Goal: Task Accomplishment & Management: Use online tool/utility

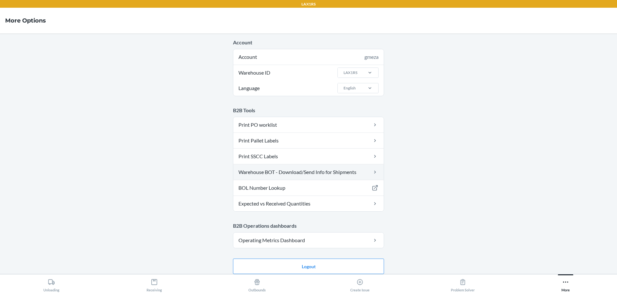
click at [312, 168] on link "Warehouse BOT - Download/Send Info for Shipments" at bounding box center [308, 171] width 150 height 15
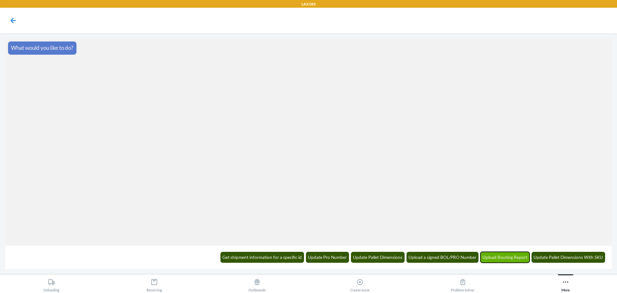
click at [507, 257] on button "Upload Routing Report" at bounding box center [504, 256] width 49 height 11
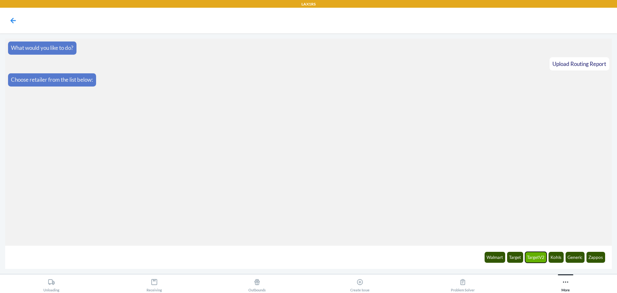
click at [530, 257] on button "TargetV2" at bounding box center [536, 256] width 22 height 11
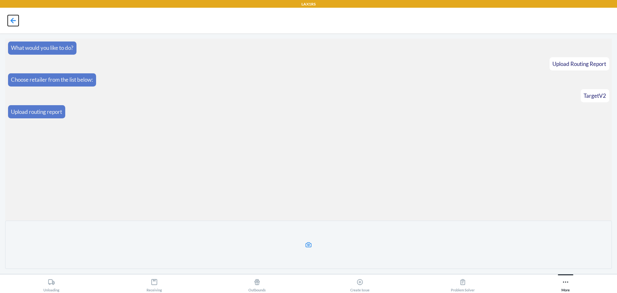
click at [10, 16] on icon at bounding box center [13, 20] width 11 height 11
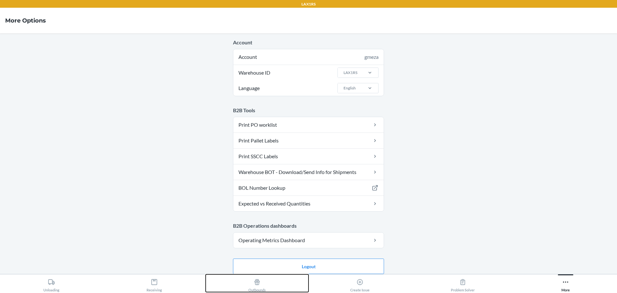
click at [254, 287] on div "Outbounds" at bounding box center [256, 284] width 17 height 16
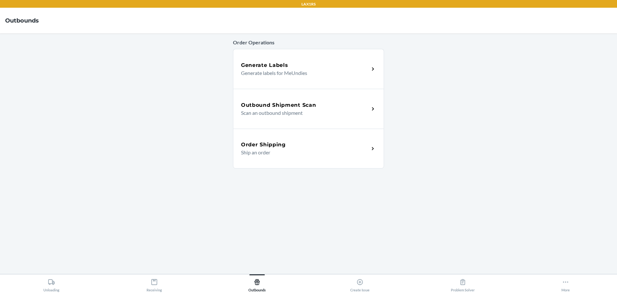
click at [332, 101] on div "Outbound Shipment Scan" at bounding box center [305, 105] width 128 height 8
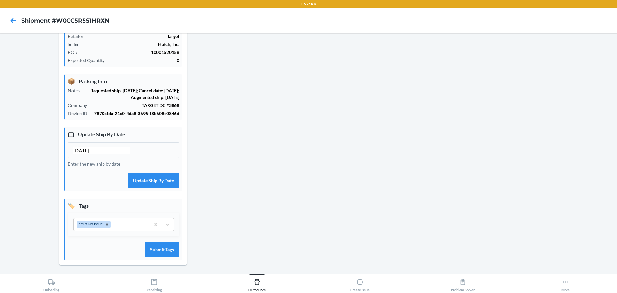
scroll to position [101, 0]
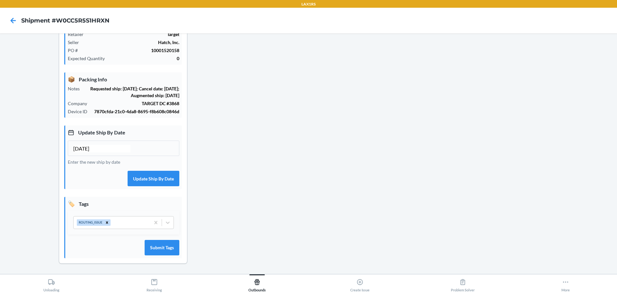
click at [84, 148] on input "[DATE]" at bounding box center [101, 149] width 57 height 8
click at [86, 149] on input "[DATE]" at bounding box center [101, 149] width 57 height 8
type input "[DATE]"
click at [155, 176] on button "Update Ship By Date" at bounding box center [153, 178] width 52 height 15
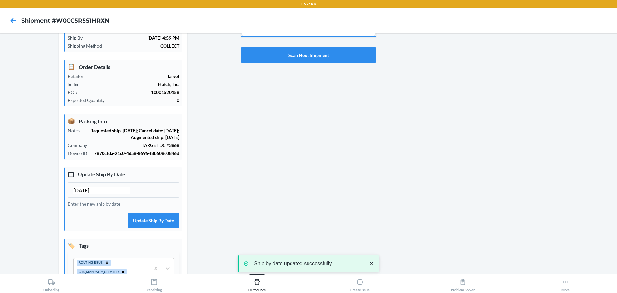
scroll to position [0, 0]
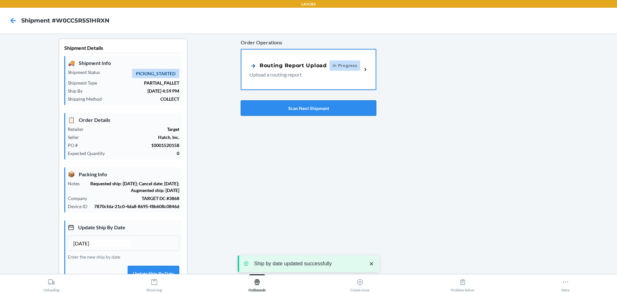
click at [285, 103] on button "Scan Next Shipment" at bounding box center [309, 107] width 136 height 15
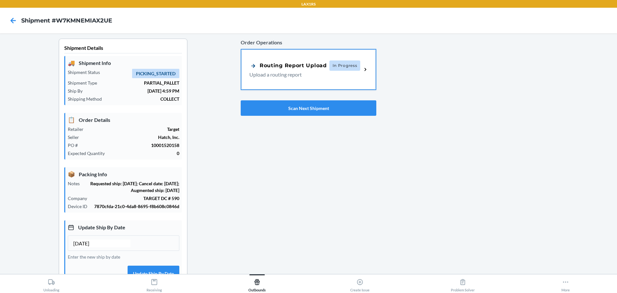
click at [85, 247] on input "[DATE]" at bounding box center [101, 243] width 57 height 8
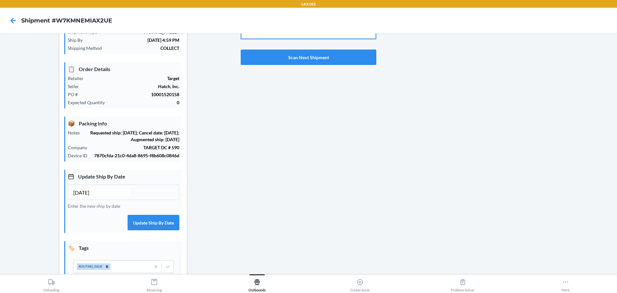
scroll to position [96, 0]
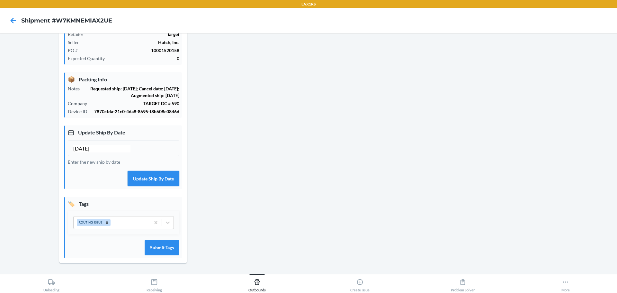
type input "[DATE]"
click at [158, 177] on button "Update Ship By Date" at bounding box center [153, 178] width 52 height 15
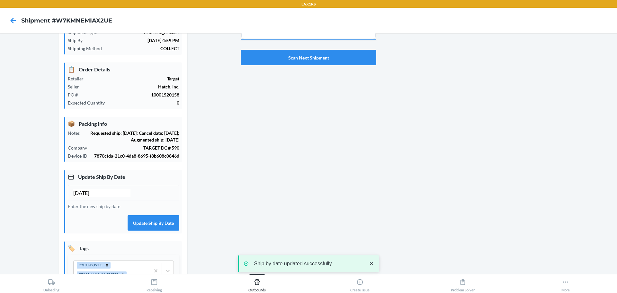
scroll to position [0, 0]
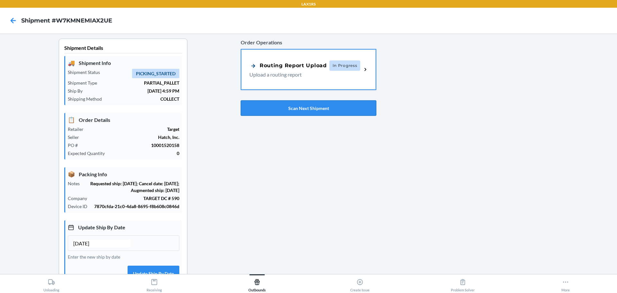
click at [289, 109] on button "Scan Next Shipment" at bounding box center [309, 107] width 136 height 15
click at [84, 247] on input "[DATE]" at bounding box center [101, 243] width 57 height 8
click at [86, 247] on input "[DATE]" at bounding box center [101, 243] width 57 height 8
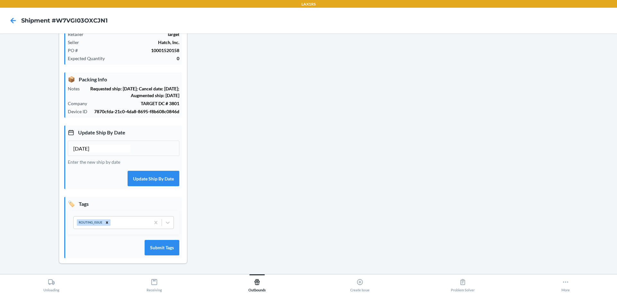
scroll to position [96, 0]
type input "[DATE]"
click at [158, 186] on button "Update Ship By Date" at bounding box center [153, 178] width 52 height 15
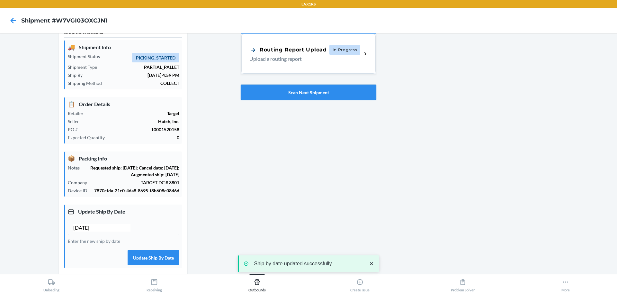
scroll to position [0, 0]
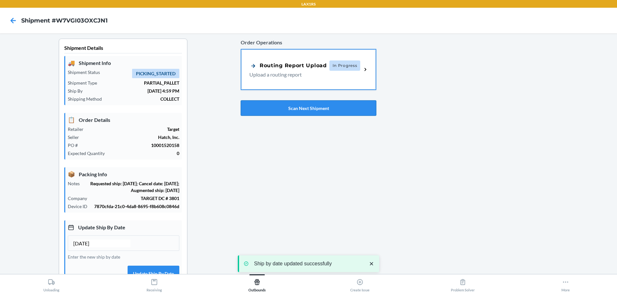
click at [323, 111] on button "Scan Next Shipment" at bounding box center [309, 107] width 136 height 15
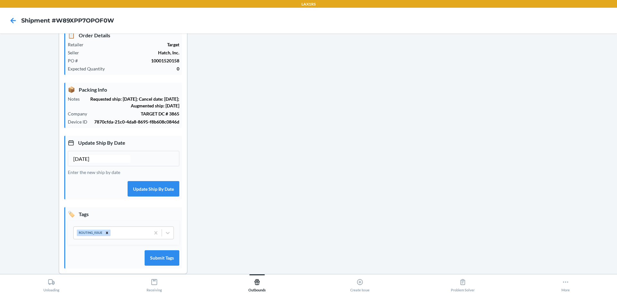
scroll to position [96, 0]
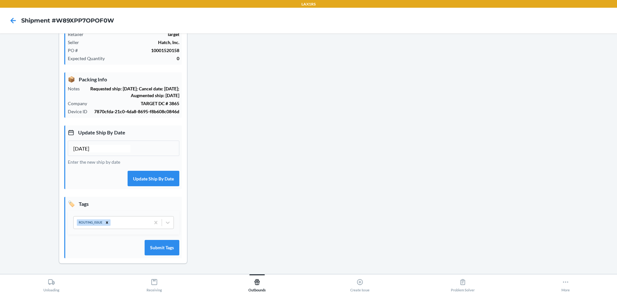
click at [85, 152] on input "[DATE]" at bounding box center [101, 149] width 57 height 8
type input "[DATE]"
click at [150, 180] on button "Update Ship By Date" at bounding box center [153, 178] width 52 height 15
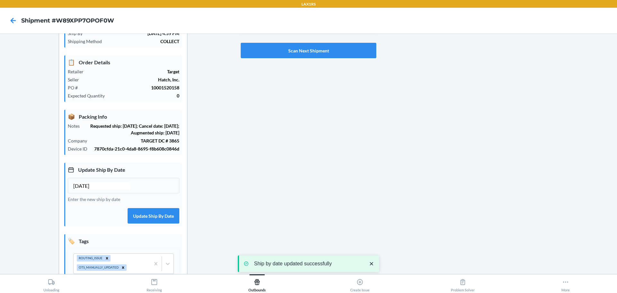
scroll to position [0, 0]
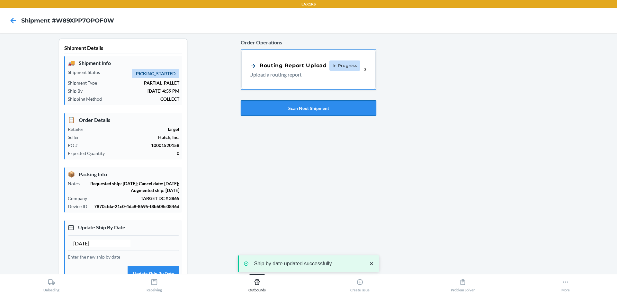
click at [315, 112] on button "Scan Next Shipment" at bounding box center [309, 107] width 136 height 15
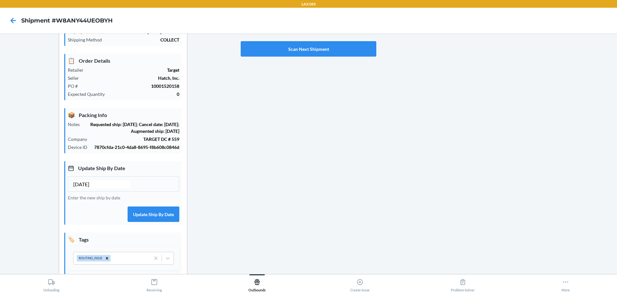
scroll to position [64, 0]
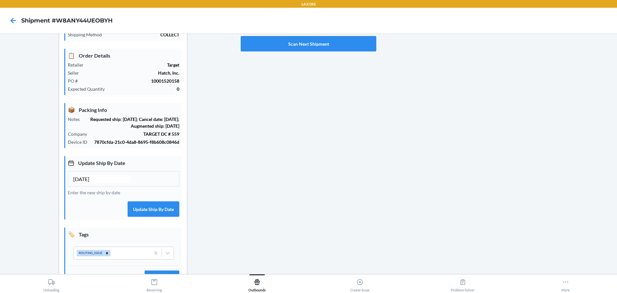
click at [85, 183] on input "[DATE]" at bounding box center [101, 179] width 57 height 8
type input "[DATE]"
click at [148, 215] on button "Update Ship By Date" at bounding box center [153, 208] width 52 height 15
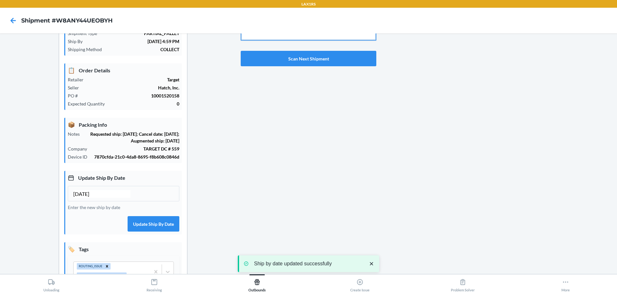
scroll to position [0, 0]
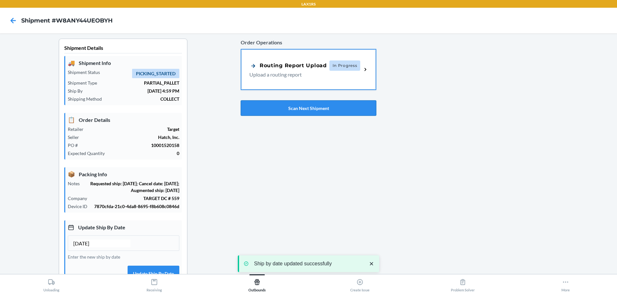
click at [299, 111] on button "Scan Next Shipment" at bounding box center [309, 107] width 136 height 15
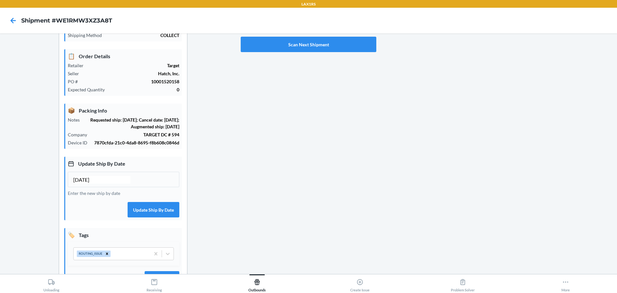
scroll to position [64, 0]
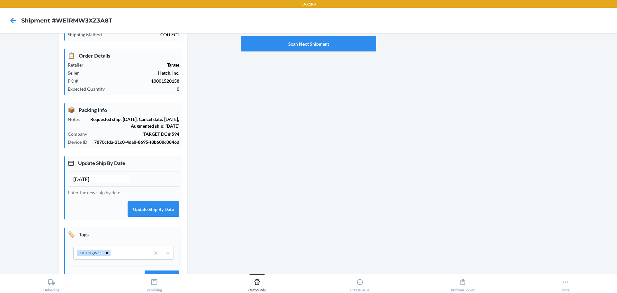
click at [85, 183] on input "[DATE]" at bounding box center [101, 179] width 57 height 8
type input "[DATE]"
click at [146, 215] on button "Update Ship By Date" at bounding box center [153, 208] width 52 height 15
click at [311, 49] on button "Scan Next Shipment" at bounding box center [309, 43] width 136 height 15
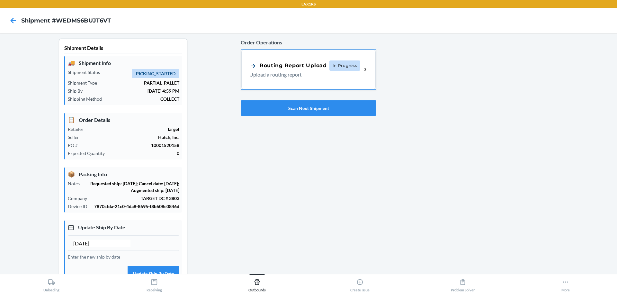
click at [84, 247] on input "[DATE]" at bounding box center [101, 243] width 57 height 8
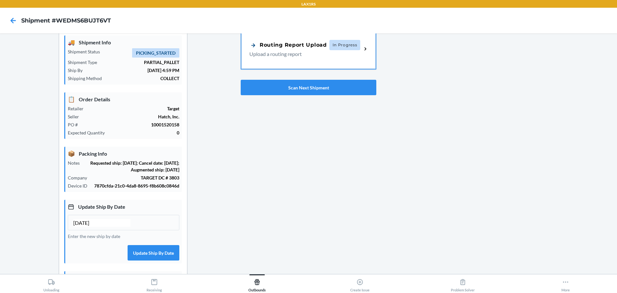
scroll to position [32, 0]
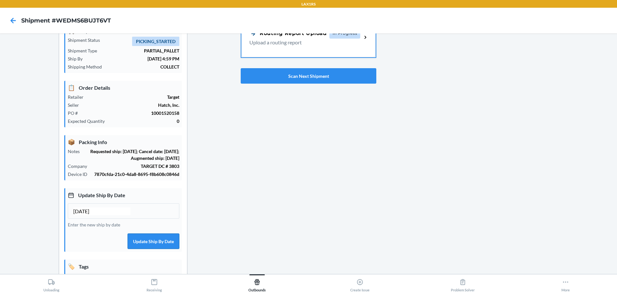
type input "[DATE]"
click at [166, 248] on button "Update Ship By Date" at bounding box center [153, 240] width 52 height 15
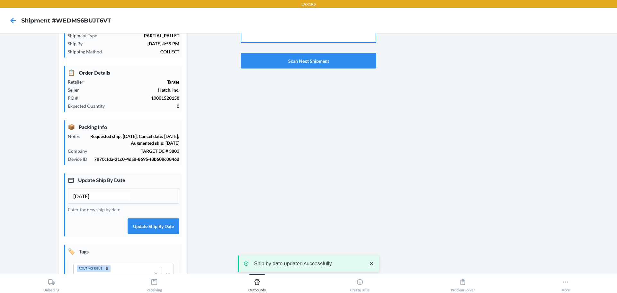
scroll to position [0, 0]
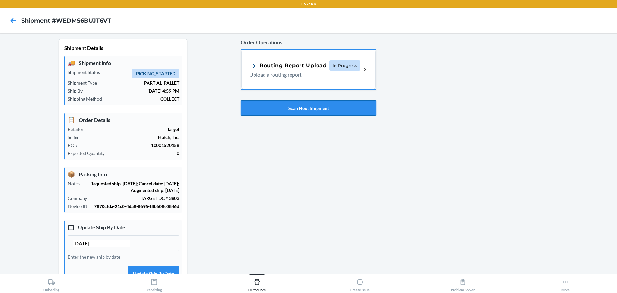
click at [264, 106] on button "Scan Next Shipment" at bounding box center [309, 107] width 136 height 15
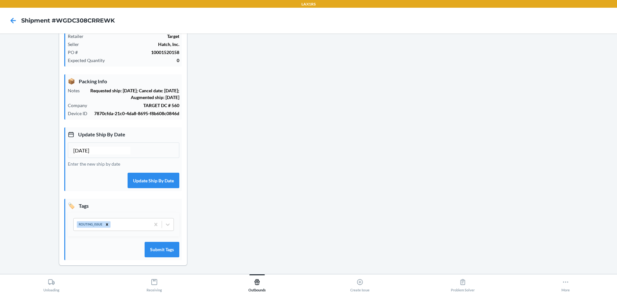
scroll to position [96, 0]
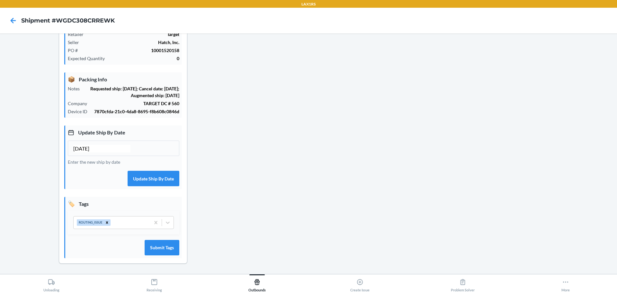
click at [86, 152] on input "[DATE]" at bounding box center [101, 149] width 57 height 8
type input "[DATE]"
click at [148, 181] on button "Update Ship By Date" at bounding box center [153, 178] width 52 height 15
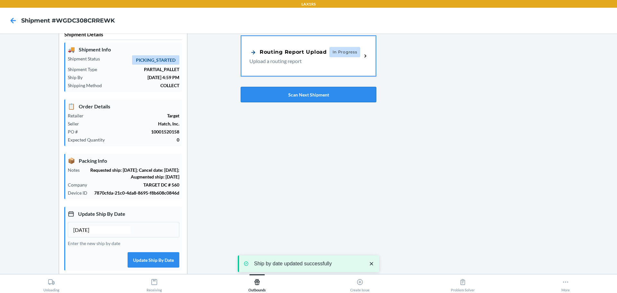
scroll to position [0, 0]
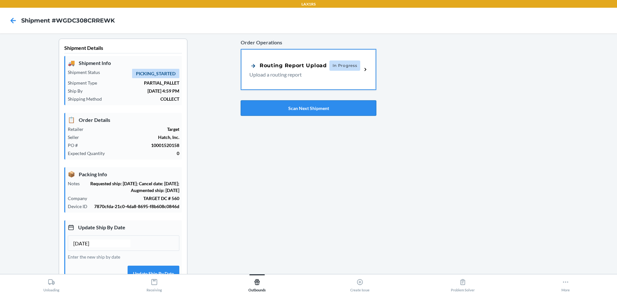
click at [327, 106] on button "Scan Next Shipment" at bounding box center [309, 107] width 136 height 15
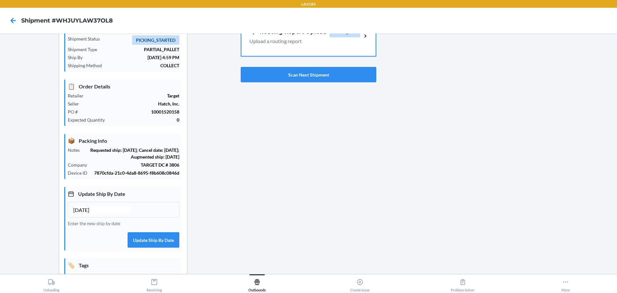
scroll to position [96, 0]
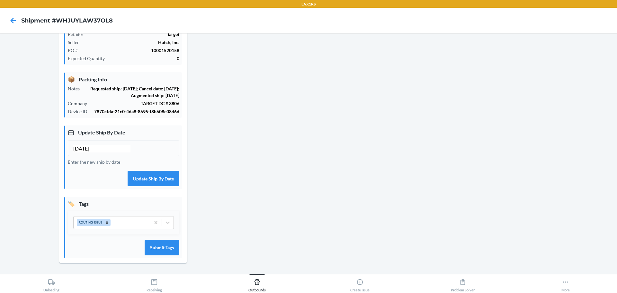
click at [85, 152] on input "[DATE]" at bounding box center [101, 149] width 57 height 8
type input "[DATE]"
click at [162, 186] on button "Update Ship By Date" at bounding box center [153, 178] width 52 height 15
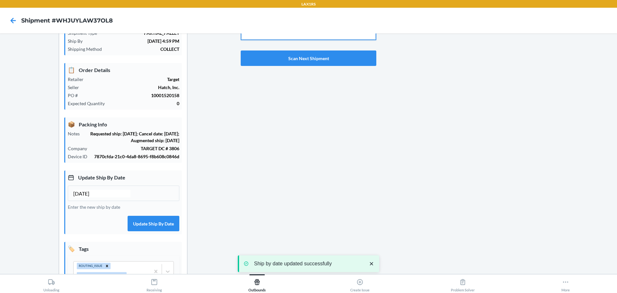
scroll to position [0, 0]
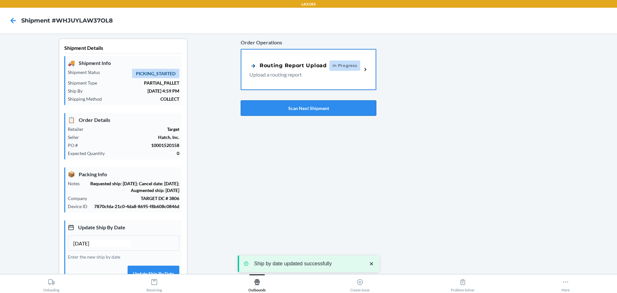
click at [285, 109] on button "Scan Next Shipment" at bounding box center [309, 107] width 136 height 15
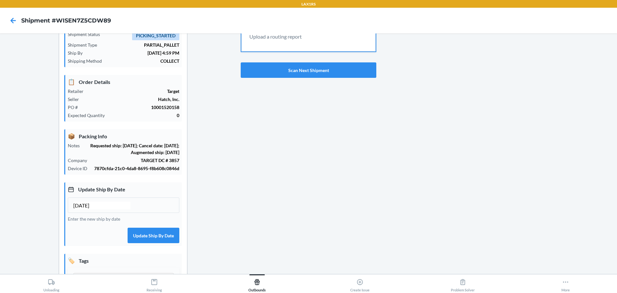
scroll to position [96, 0]
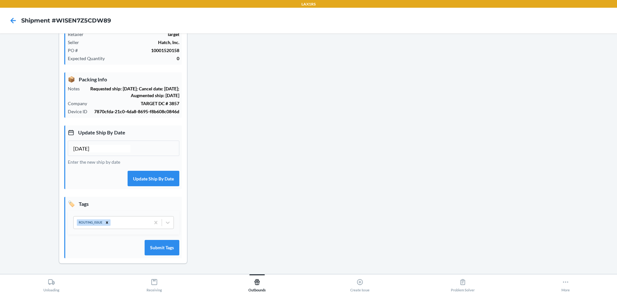
click at [85, 152] on input "[DATE]" at bounding box center [101, 149] width 57 height 8
type input "[DATE]"
click at [135, 181] on button "Update Ship By Date" at bounding box center [153, 178] width 52 height 15
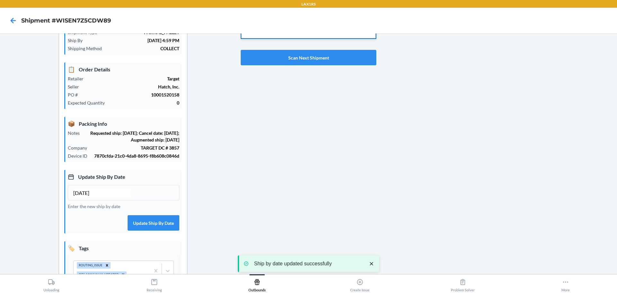
scroll to position [0, 0]
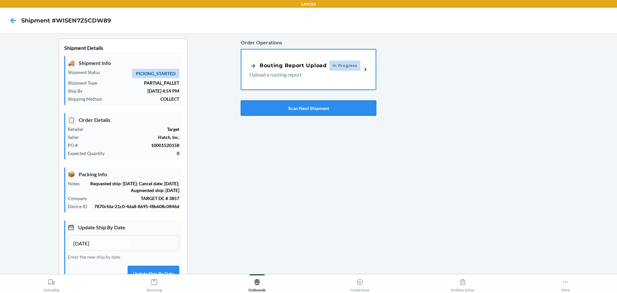
click at [305, 107] on button "Scan Next Shipment" at bounding box center [309, 107] width 136 height 15
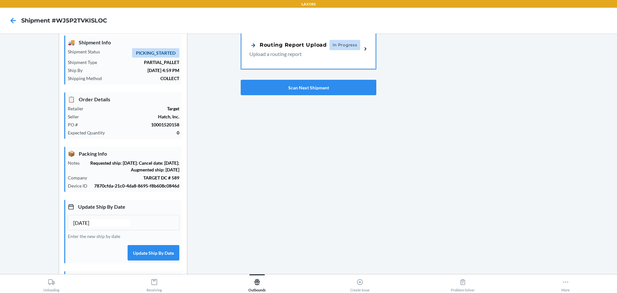
scroll to position [32, 0]
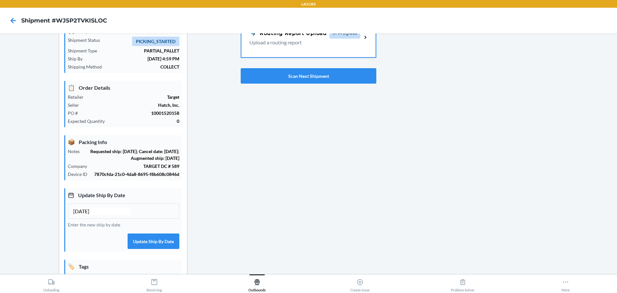
click at [86, 215] on input "[DATE]" at bounding box center [101, 211] width 57 height 8
type input "[DATE]"
click at [139, 247] on button "Update Ship By Date" at bounding box center [153, 240] width 52 height 15
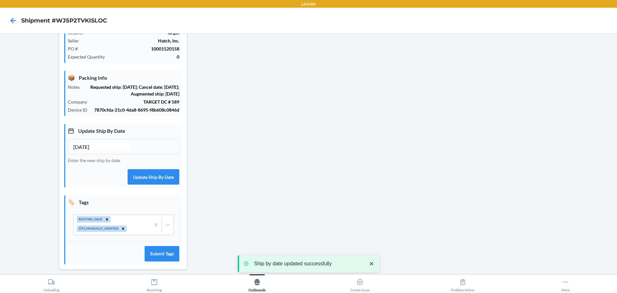
scroll to position [0, 0]
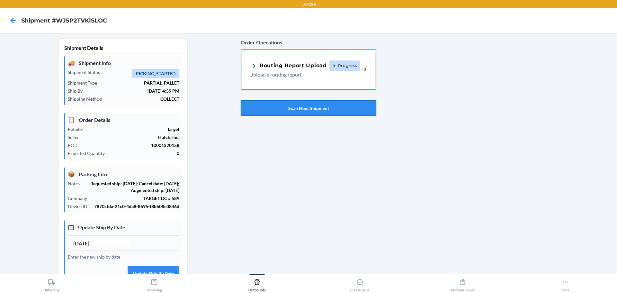
click at [328, 113] on button "Scan Next Shipment" at bounding box center [309, 107] width 136 height 15
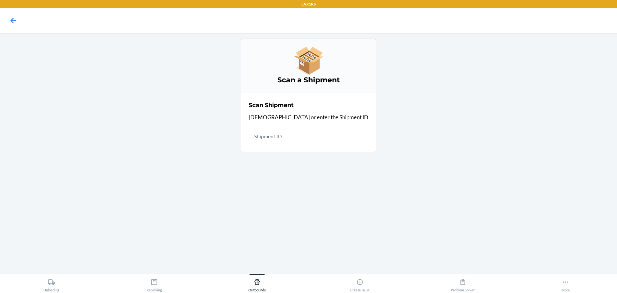
drag, startPoint x: 293, startPoint y: 145, endPoint x: 293, endPoint y: 141, distance: 4.2
drag, startPoint x: 293, startPoint y: 141, endPoint x: 292, endPoint y: 133, distance: 7.8
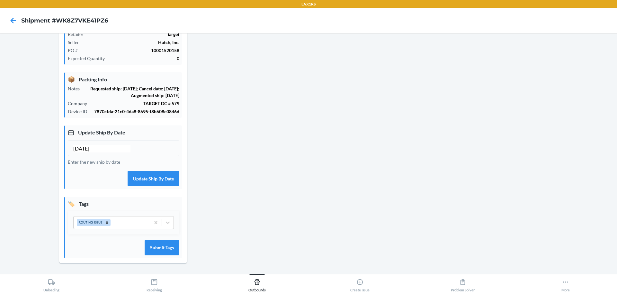
scroll to position [101, 0]
click at [85, 149] on input "[DATE]" at bounding box center [101, 149] width 57 height 8
type input "[DATE]"
click at [149, 174] on button "Update Ship By Date" at bounding box center [153, 178] width 52 height 15
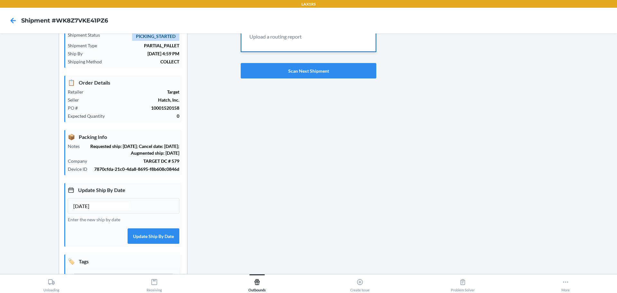
scroll to position [0, 0]
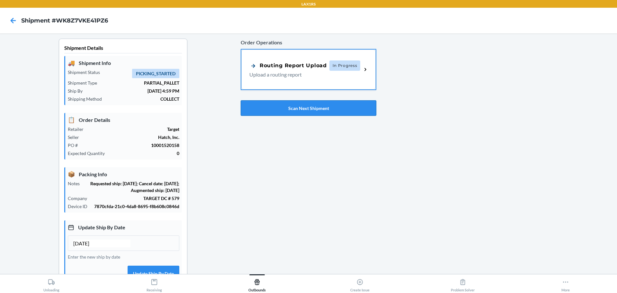
click at [293, 109] on button "Scan Next Shipment" at bounding box center [309, 107] width 136 height 15
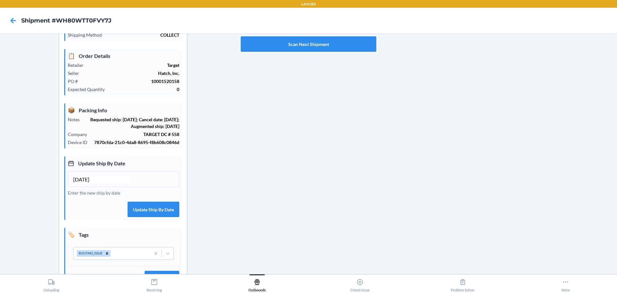
scroll to position [64, 0]
click at [84, 183] on input "[DATE]" at bounding box center [101, 179] width 57 height 8
type input "[DATE]"
click at [139, 215] on button "Update Ship By Date" at bounding box center [153, 208] width 52 height 15
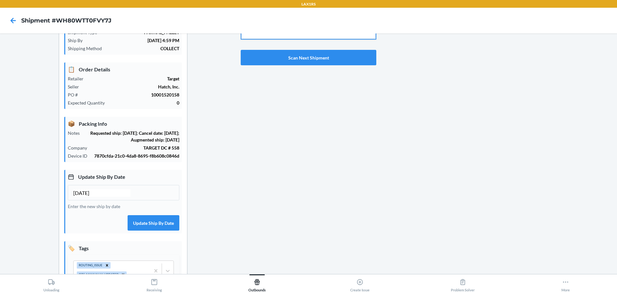
scroll to position [0, 0]
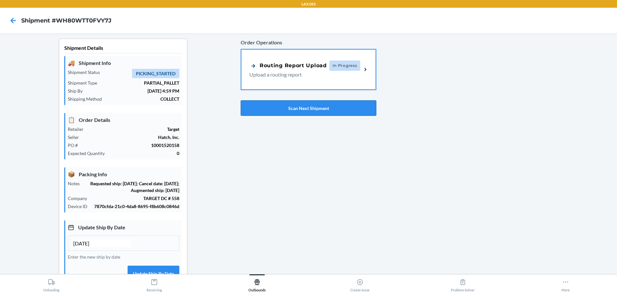
click at [316, 109] on button "Scan Next Shipment" at bounding box center [309, 107] width 136 height 15
click at [86, 247] on input "[DATE]" at bounding box center [101, 243] width 57 height 8
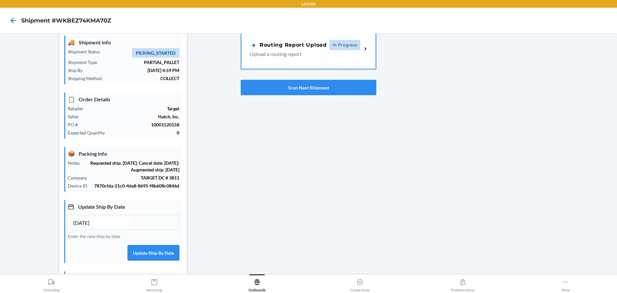
scroll to position [32, 0]
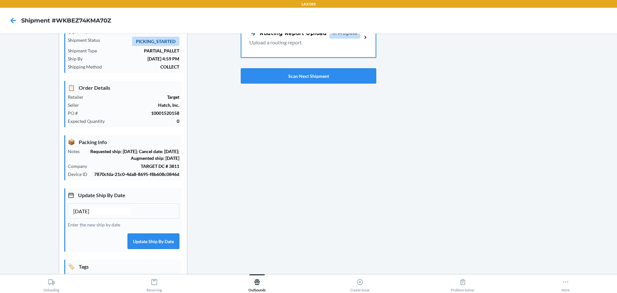
type input "[DATE]"
click at [157, 249] on button "Update Ship By Date" at bounding box center [153, 240] width 52 height 15
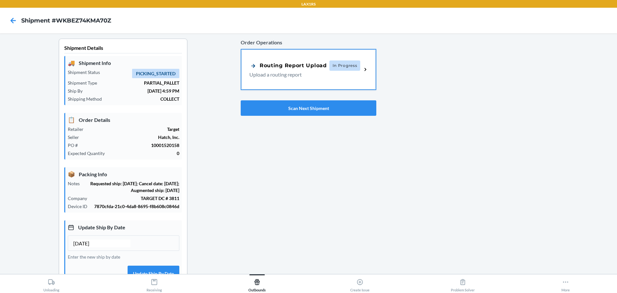
click at [332, 116] on div "Order Operations Routing Report Upload In Progress Upload a routing report Scan…" at bounding box center [309, 77] width 136 height 82
click at [333, 114] on button "Scan Next Shipment" at bounding box center [309, 107] width 136 height 15
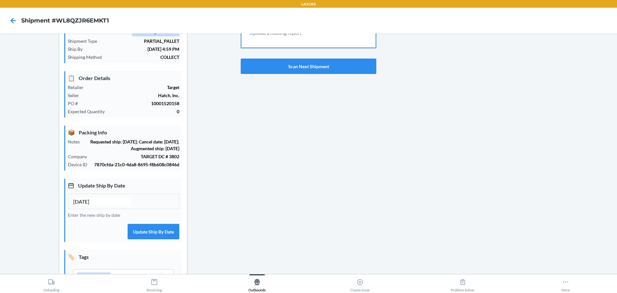
scroll to position [101, 0]
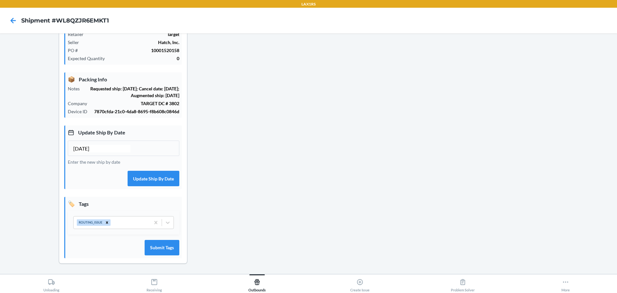
click at [85, 149] on input "[DATE]" at bounding box center [101, 149] width 57 height 8
type input "[DATE]"
click at [147, 174] on button "Update Ship By Date" at bounding box center [153, 178] width 52 height 15
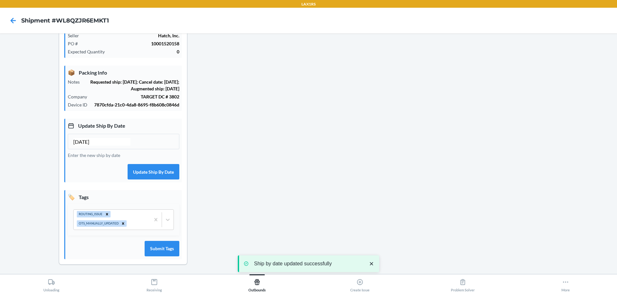
scroll to position [5, 0]
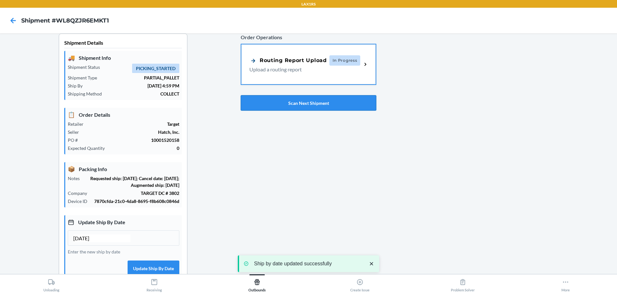
click at [329, 99] on button "Scan Next Shipment" at bounding box center [309, 102] width 136 height 15
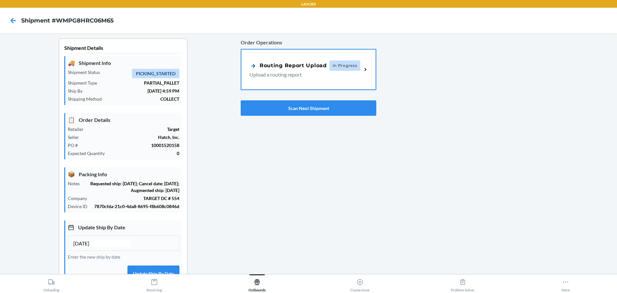
scroll to position [96, 0]
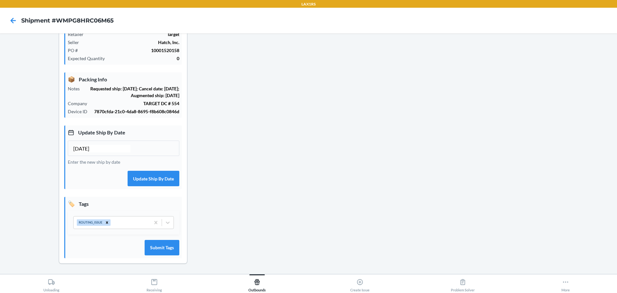
click at [86, 152] on input "[DATE]" at bounding box center [101, 149] width 57 height 8
type input "[DATE]"
click at [138, 181] on button "Update Ship By Date" at bounding box center [153, 178] width 52 height 15
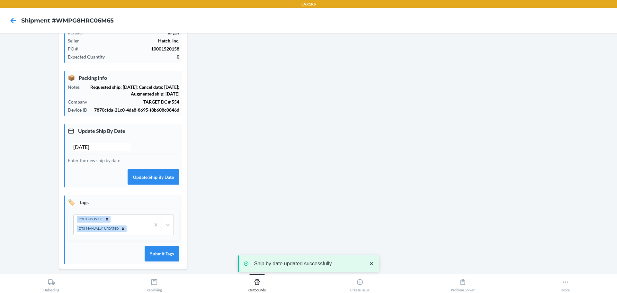
scroll to position [0, 0]
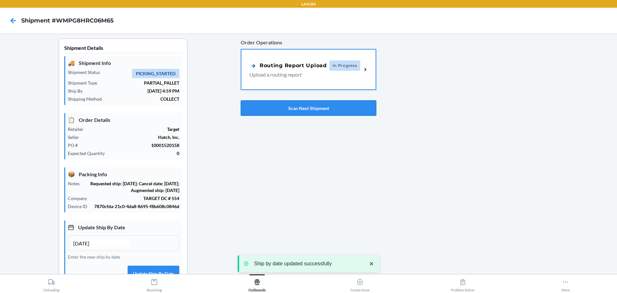
click at [289, 104] on button "Scan Next Shipment" at bounding box center [309, 107] width 136 height 15
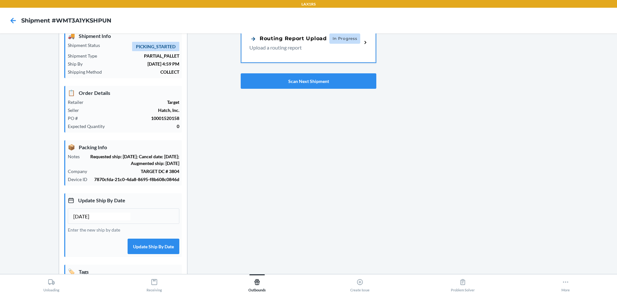
scroll to position [64, 0]
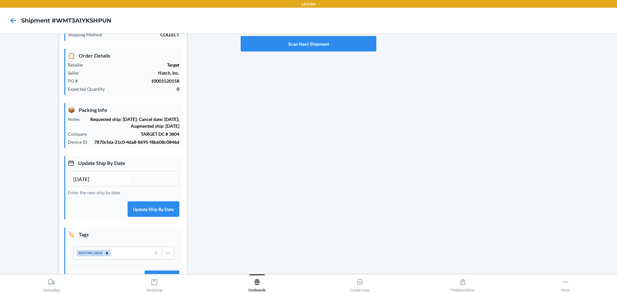
click at [85, 183] on input "[DATE]" at bounding box center [101, 179] width 57 height 8
type input "[DATE]"
click at [156, 203] on div "Update Ship By Date [DATE] Enter the new ship by date Update Ship By Date" at bounding box center [123, 188] width 118 height 64
click at [163, 211] on button "Update Ship By Date" at bounding box center [153, 208] width 52 height 15
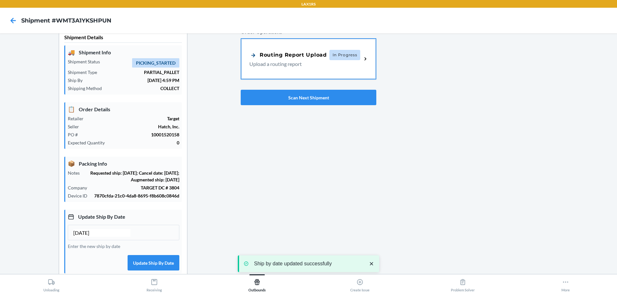
scroll to position [0, 0]
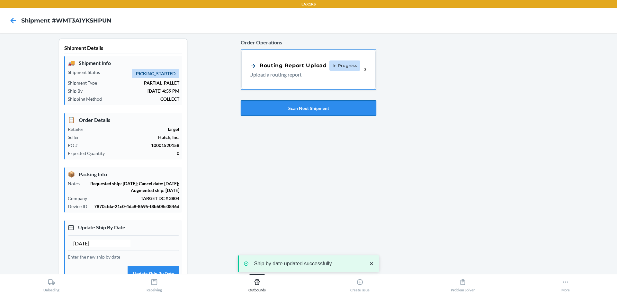
click at [295, 113] on button "Scan Next Shipment" at bounding box center [309, 107] width 136 height 15
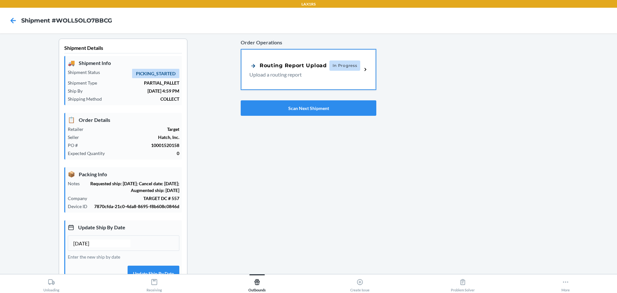
click at [84, 247] on input "[DATE]" at bounding box center [101, 243] width 57 height 8
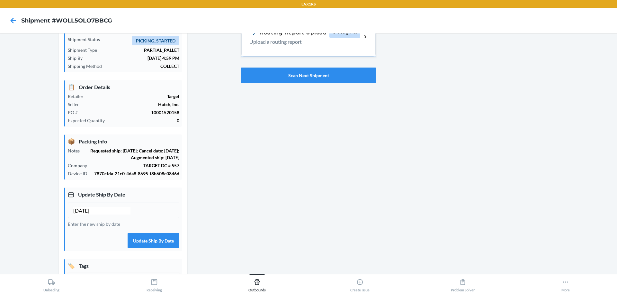
scroll to position [64, 0]
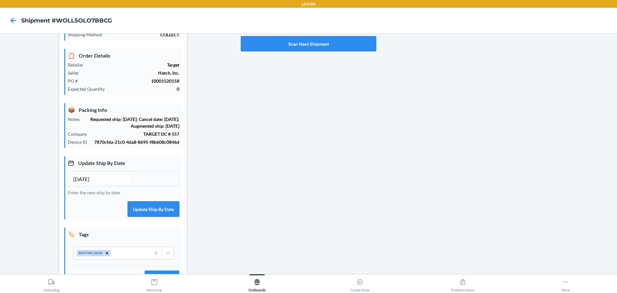
type input "[DATE]"
click at [143, 216] on button "Update Ship By Date" at bounding box center [153, 208] width 52 height 15
click at [298, 50] on button "Scan Next Shipment" at bounding box center [309, 43] width 136 height 15
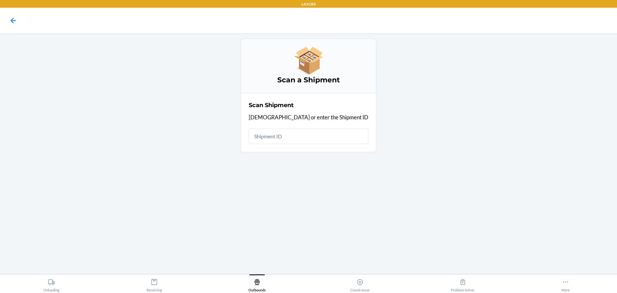
scroll to position [0, 0]
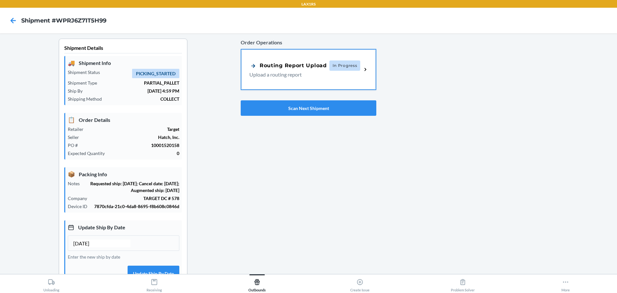
click at [85, 247] on input "[DATE]" at bounding box center [101, 243] width 57 height 8
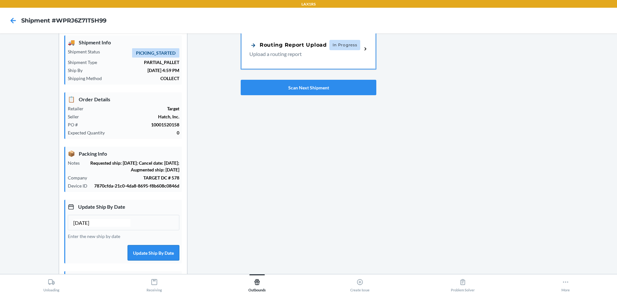
scroll to position [32, 0]
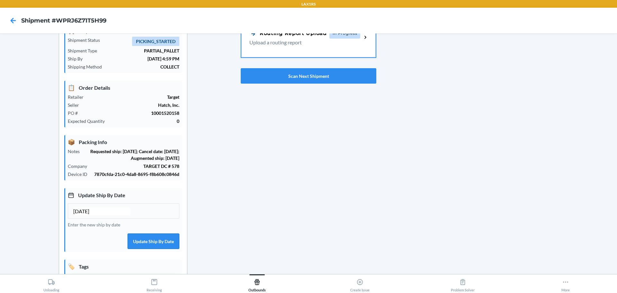
type input "[DATE]"
click at [142, 249] on button "Update Ship By Date" at bounding box center [153, 240] width 52 height 15
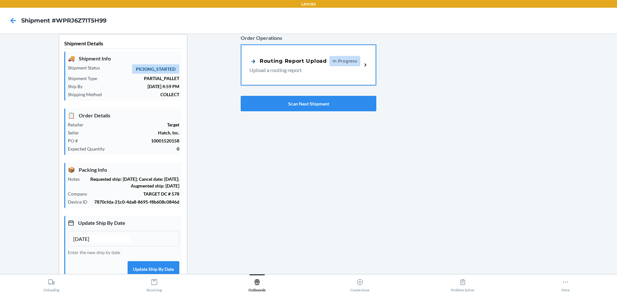
scroll to position [0, 0]
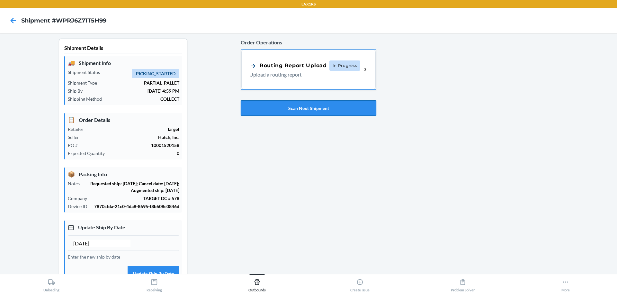
click at [273, 103] on button "Scan Next Shipment" at bounding box center [309, 107] width 136 height 15
click at [86, 247] on input "[DATE]" at bounding box center [101, 243] width 57 height 8
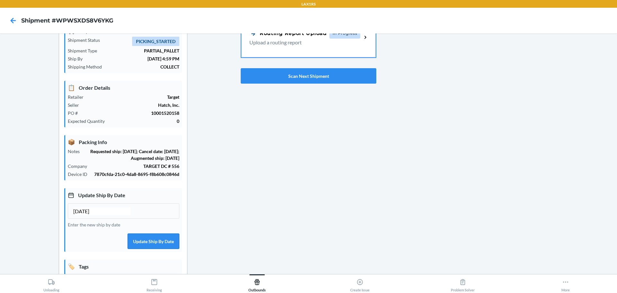
type input "[DATE]"
click at [152, 245] on button "Update Ship By Date" at bounding box center [153, 240] width 52 height 15
click at [152, 249] on button "Update Ship By Date" at bounding box center [153, 240] width 52 height 15
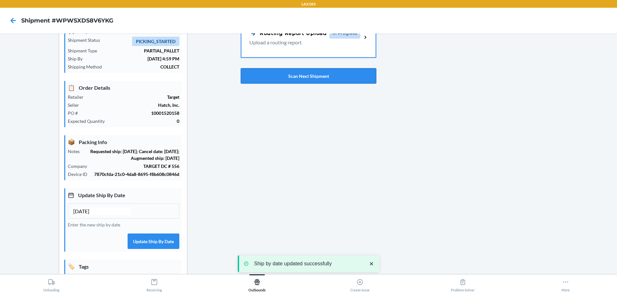
click at [337, 77] on button "Scan Next Shipment" at bounding box center [309, 75] width 136 height 15
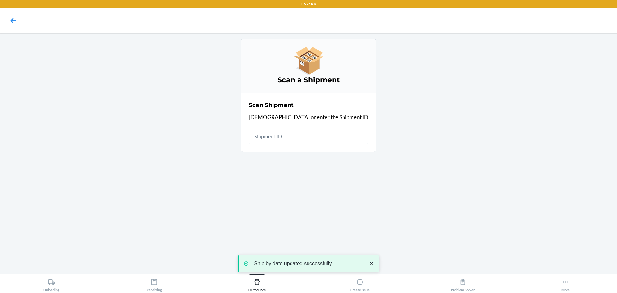
scroll to position [0, 0]
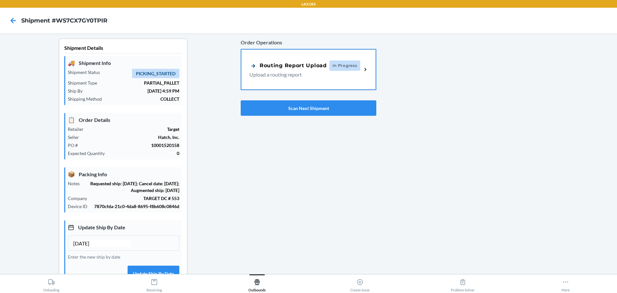
click at [85, 247] on input "[DATE]" at bounding box center [101, 243] width 57 height 8
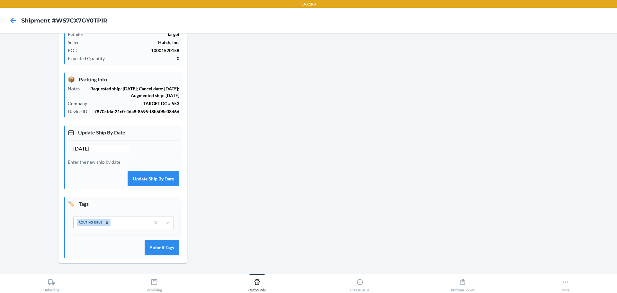
scroll to position [96, 0]
type input "[DATE]"
drag, startPoint x: 152, startPoint y: 184, endPoint x: 152, endPoint y: 190, distance: 6.1
click at [152, 186] on button "Update Ship By Date" at bounding box center [153, 178] width 52 height 15
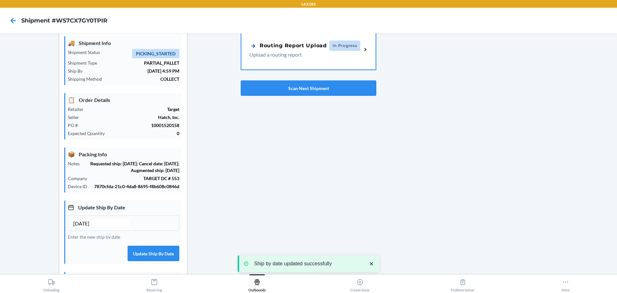
scroll to position [0, 0]
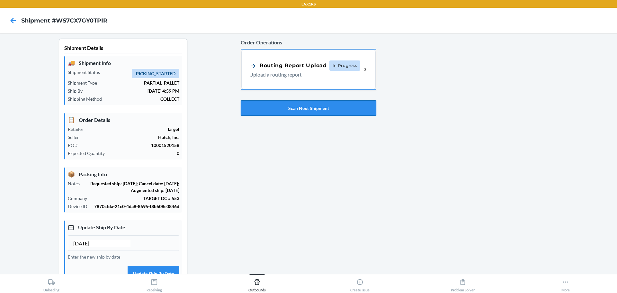
click at [282, 108] on button "Scan Next Shipment" at bounding box center [309, 107] width 136 height 15
click at [86, 247] on input "[DATE]" at bounding box center [101, 243] width 57 height 8
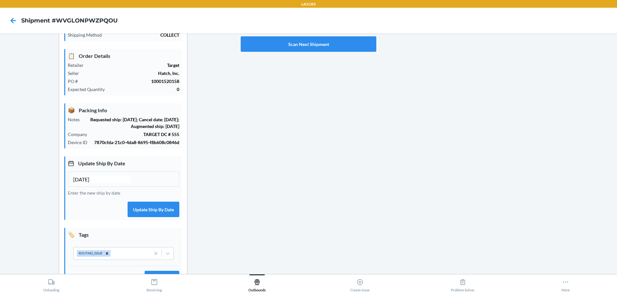
scroll to position [64, 0]
type input "[DATE]"
click at [159, 209] on button "Update Ship By Date" at bounding box center [153, 208] width 52 height 15
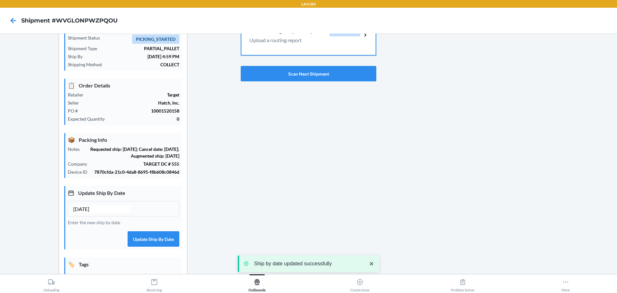
scroll to position [0, 0]
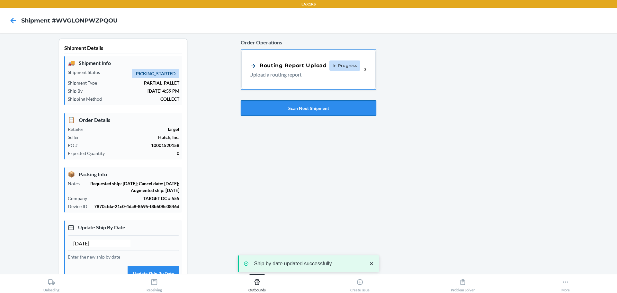
click at [300, 112] on button "Scan Next Shipment" at bounding box center [309, 107] width 136 height 15
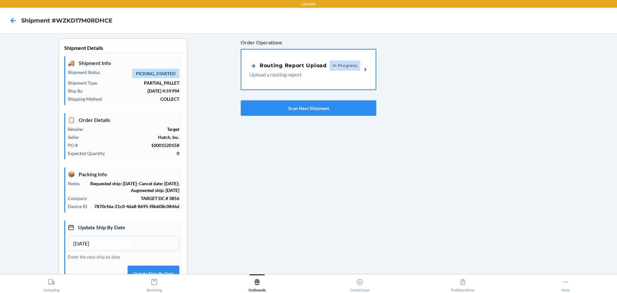
click at [85, 247] on input "[DATE]" at bounding box center [101, 243] width 57 height 8
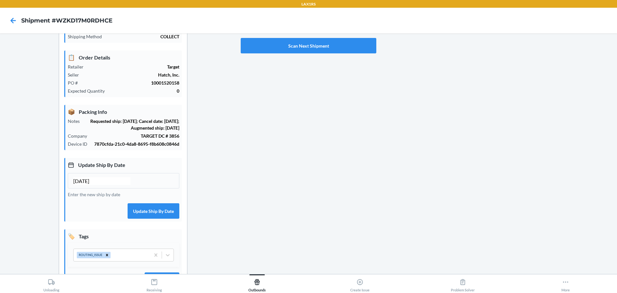
scroll to position [64, 0]
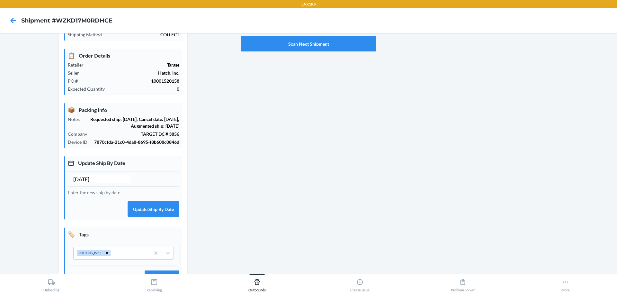
type input "[DATE]"
click at [144, 207] on div "Update Ship By Date [DATE] Enter the new ship by date Update Ship By Date" at bounding box center [123, 188] width 118 height 64
click at [145, 215] on button "Update Ship By Date" at bounding box center [153, 208] width 52 height 15
